Goal: Complete application form

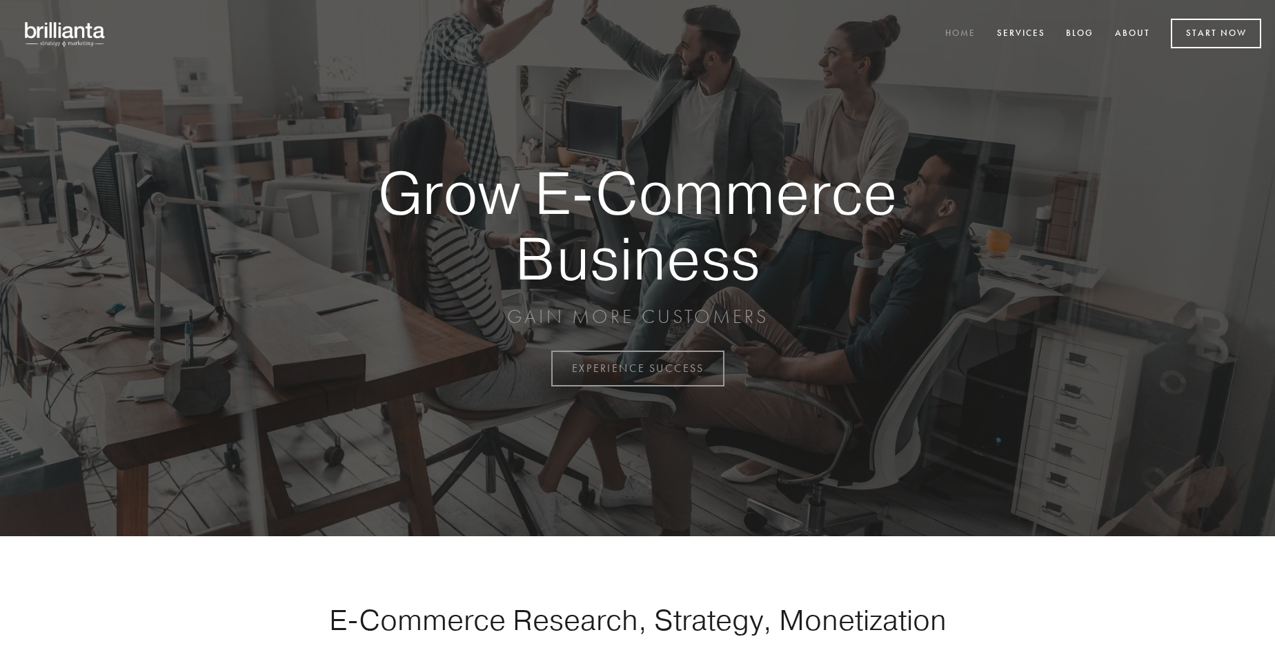
scroll to position [3615, 0]
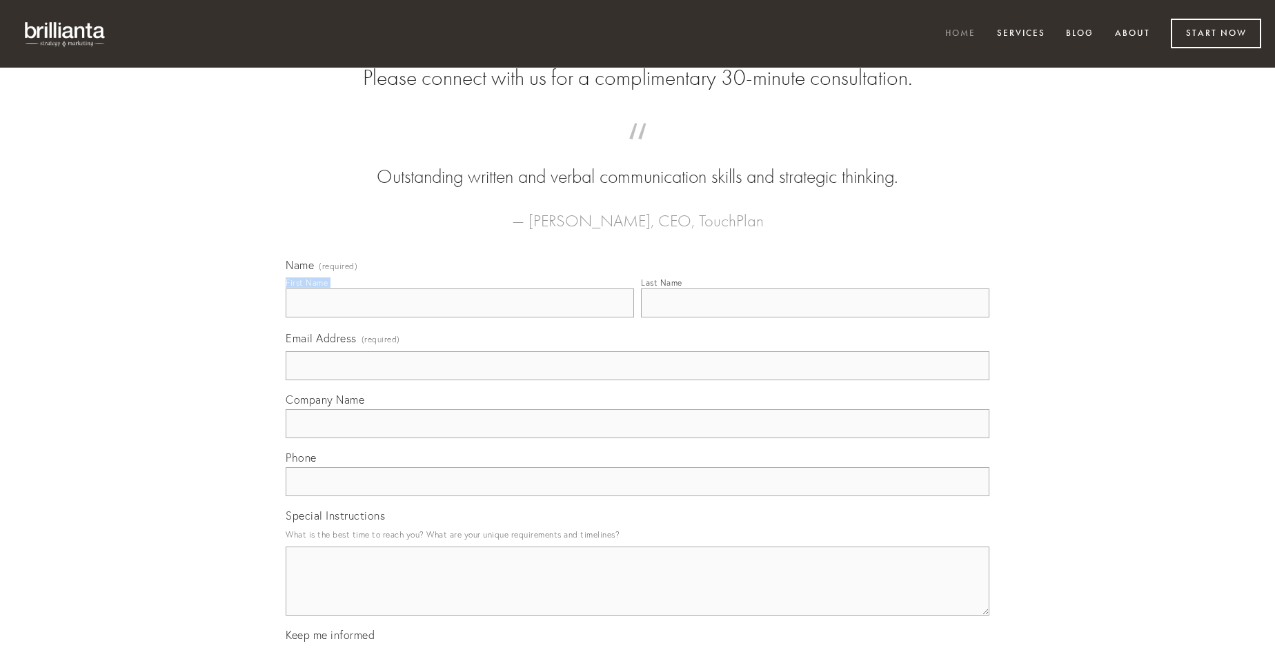
type input "[PERSON_NAME]"
click at [815, 317] on input "Last Name" at bounding box center [815, 302] width 348 height 29
type input "[PERSON_NAME]"
click at [637, 380] on input "Email Address (required)" at bounding box center [637, 365] width 703 height 29
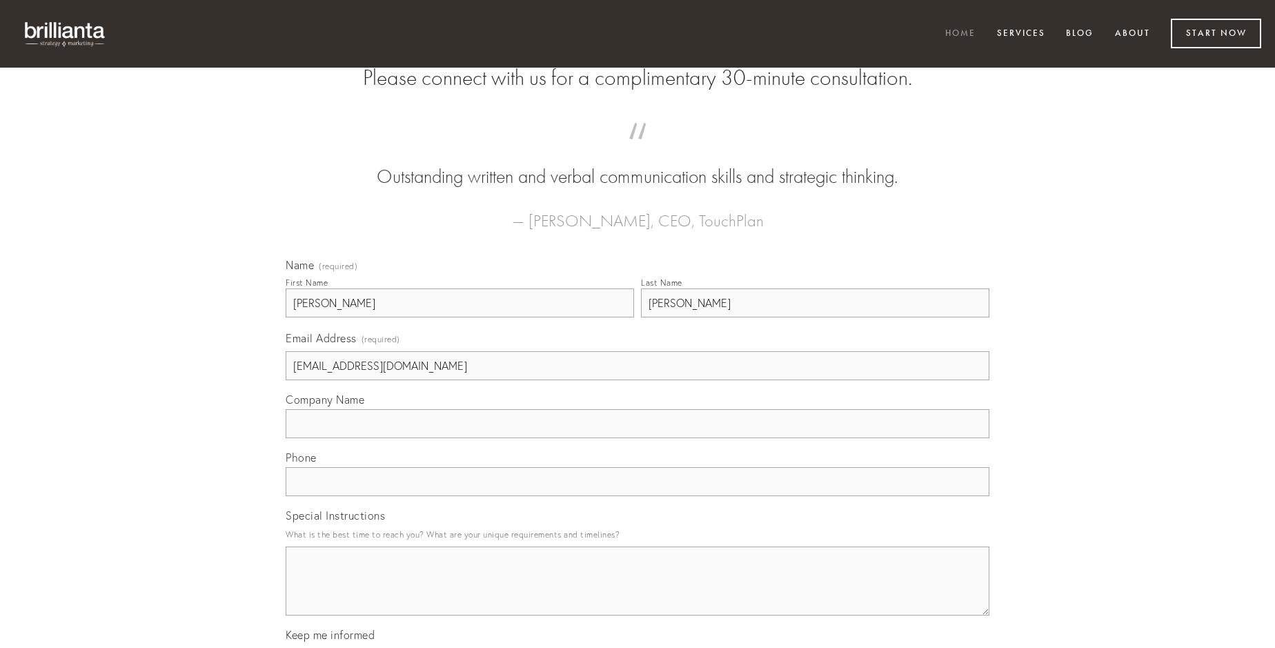
type input "[EMAIL_ADDRESS][DOMAIN_NAME]"
click at [637, 438] on input "Company Name" at bounding box center [637, 423] width 703 height 29
type input "torqueo"
click at [637, 496] on input "text" at bounding box center [637, 481] width 703 height 29
click at [637, 593] on textarea "Special Instructions" at bounding box center [637, 580] width 703 height 69
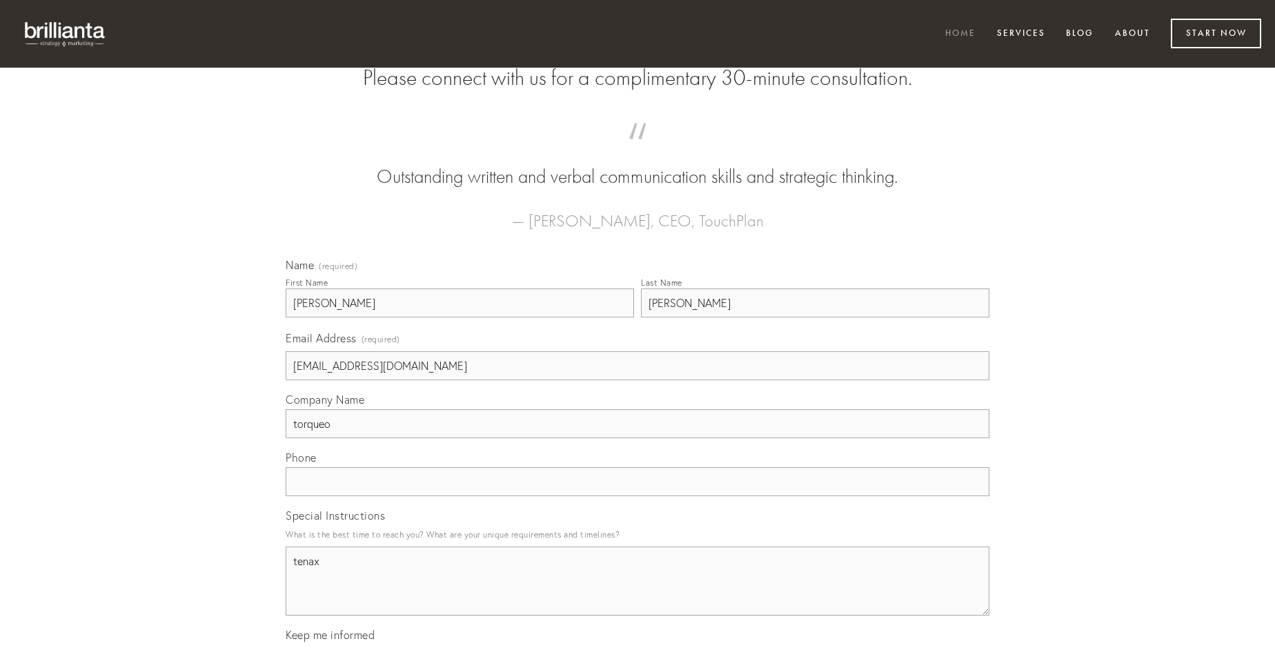
type textarea "tenax"
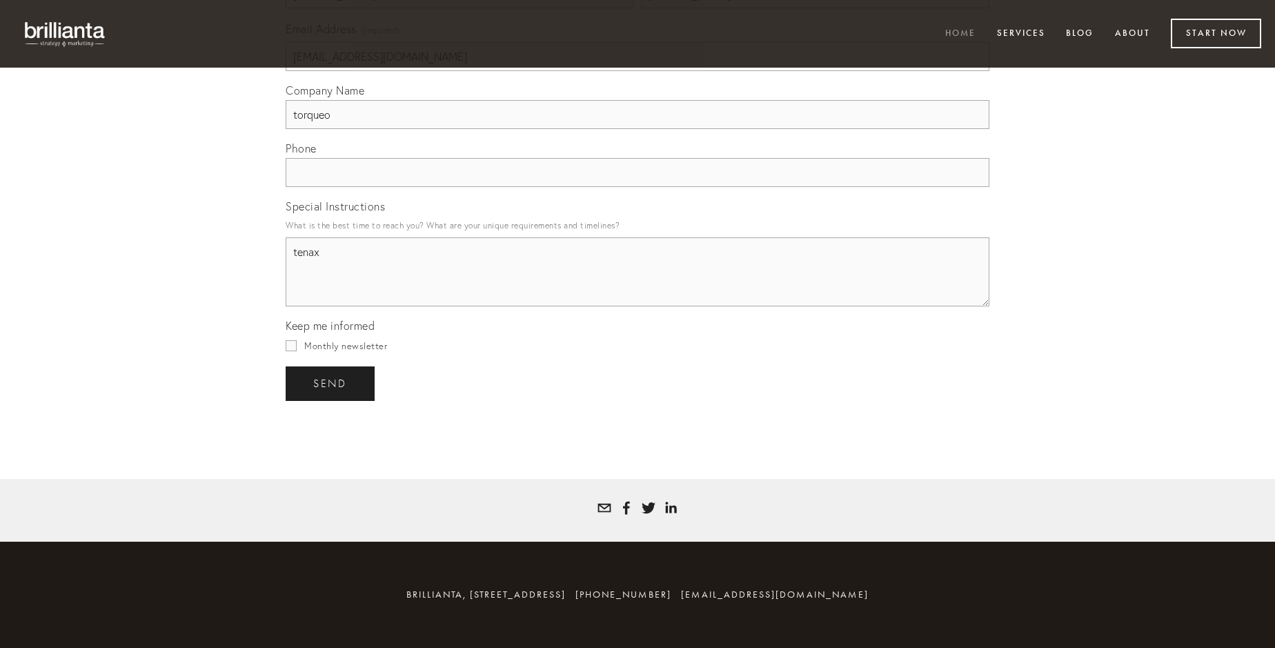
click at [331, 383] on span "send" at bounding box center [330, 383] width 34 height 12
